Goal: Information Seeking & Learning: Learn about a topic

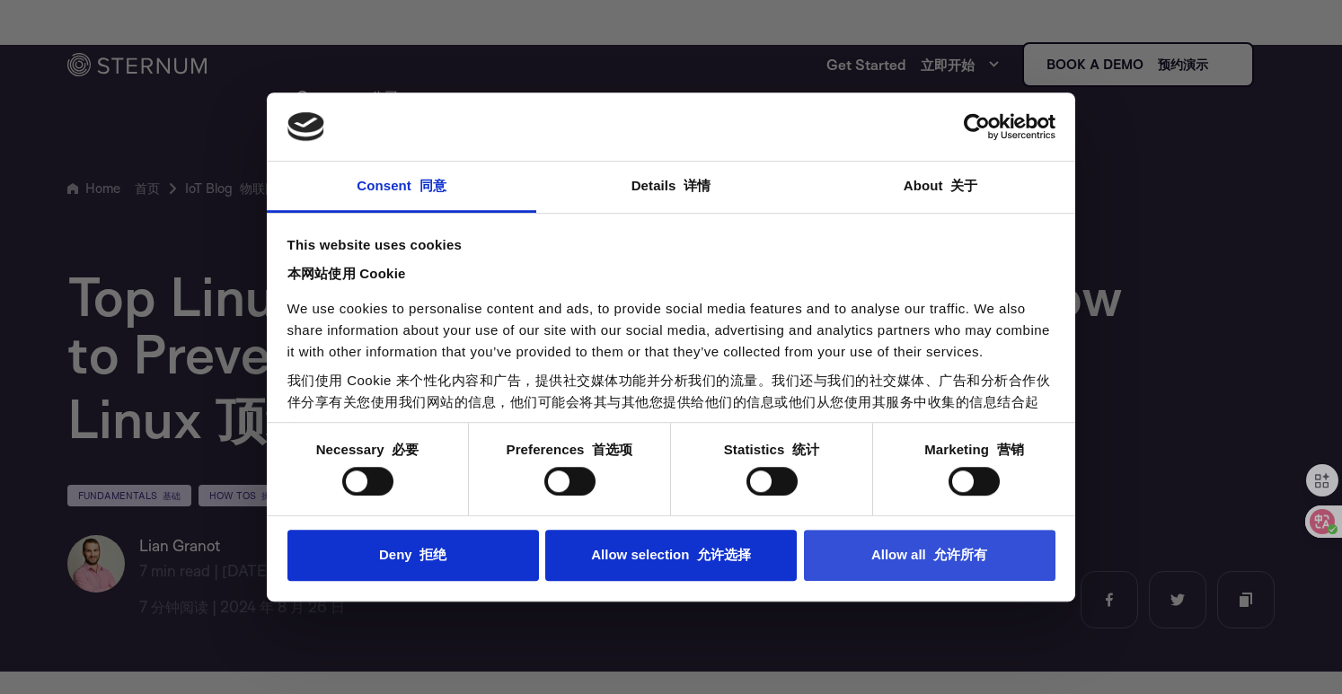
click at [870, 551] on button "Allow all 允许所有" at bounding box center [930, 555] width 252 height 51
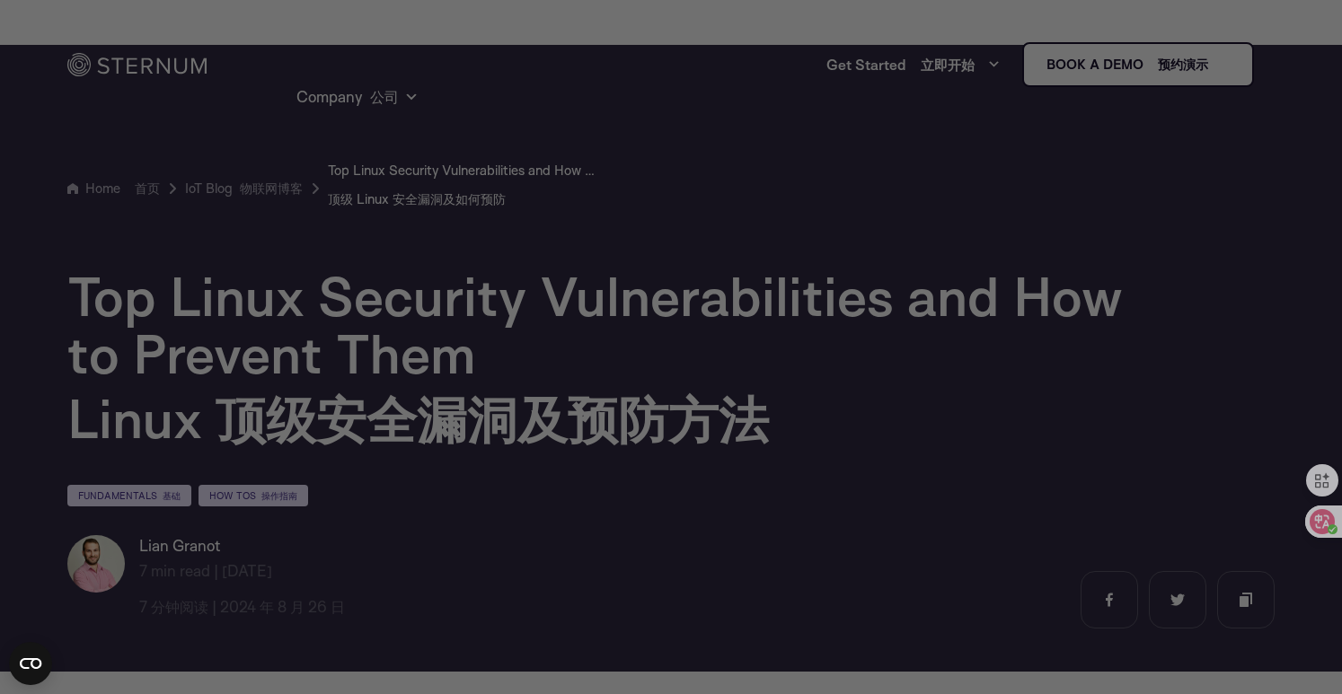
click at [702, 37] on div at bounding box center [678, 351] width 1356 height 702
drag, startPoint x: 292, startPoint y: 639, endPoint x: 266, endPoint y: 637, distance: 26.1
click at [291, 639] on div at bounding box center [678, 351] width 1356 height 702
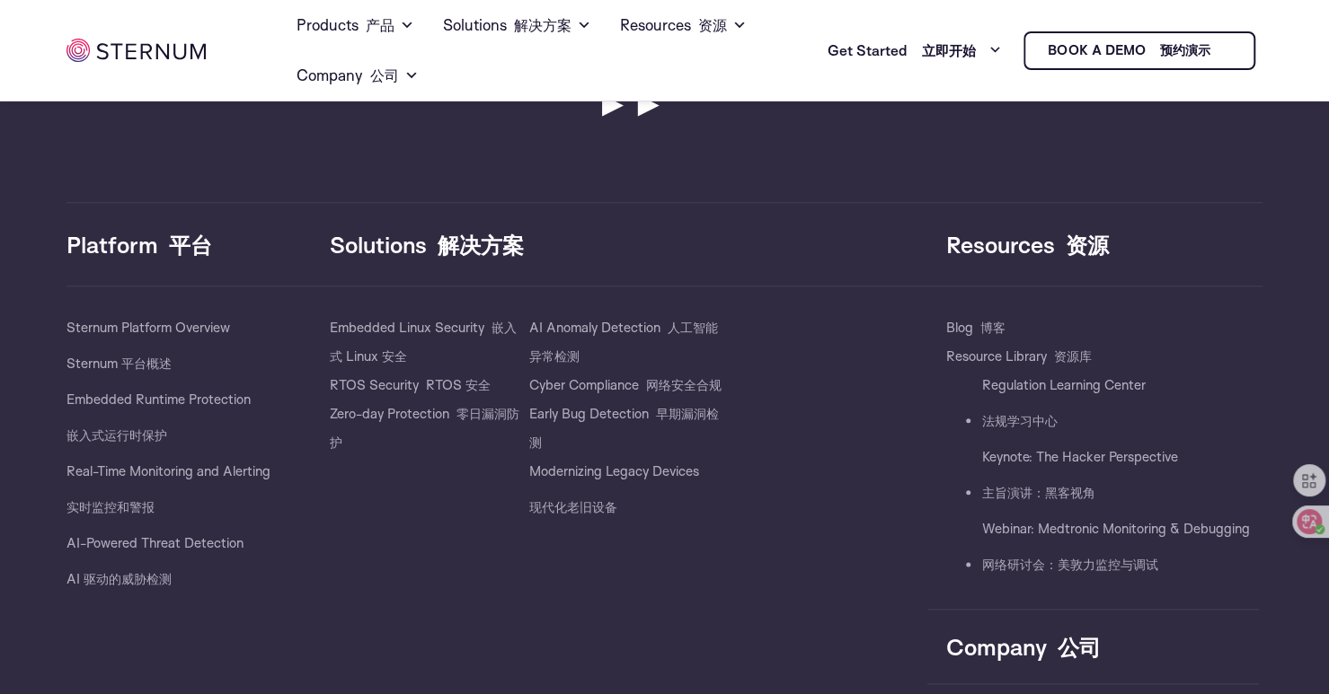
scroll to position [13011, 0]
